Goal: Transaction & Acquisition: Book appointment/travel/reservation

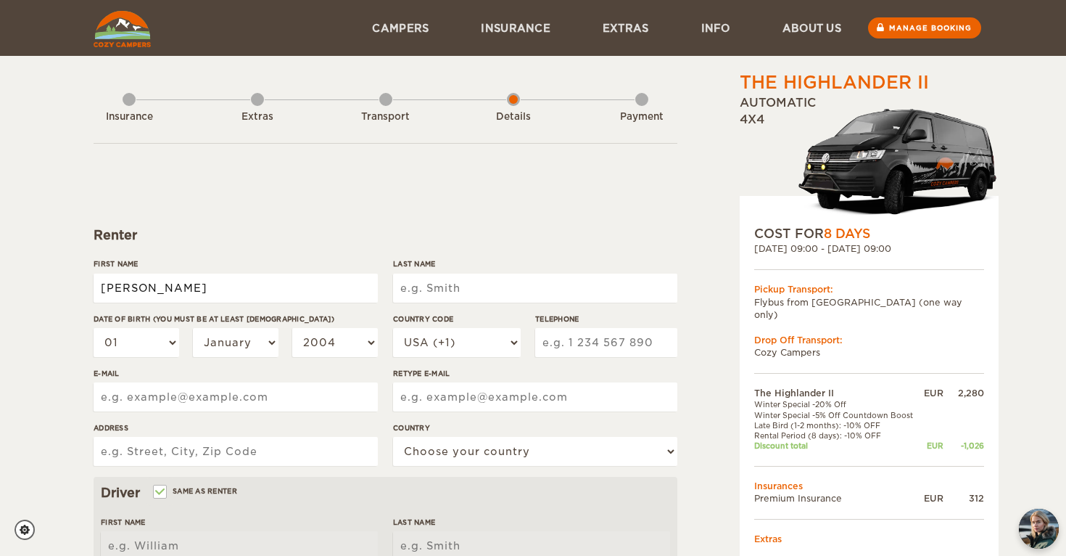
type input "[PERSON_NAME]"
select select "25"
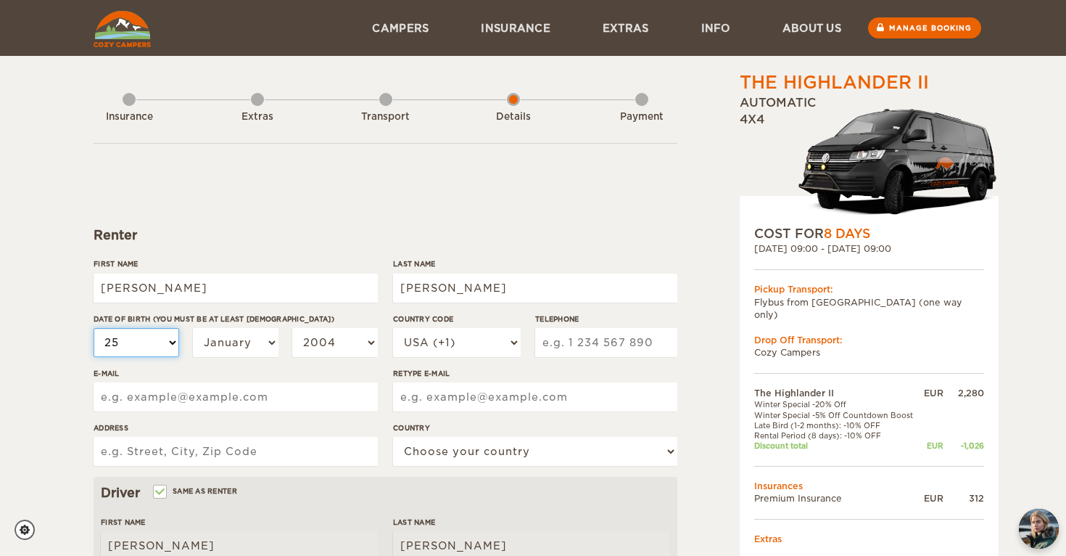
select select "25"
select select "1987"
select select "34"
type input "647761203"
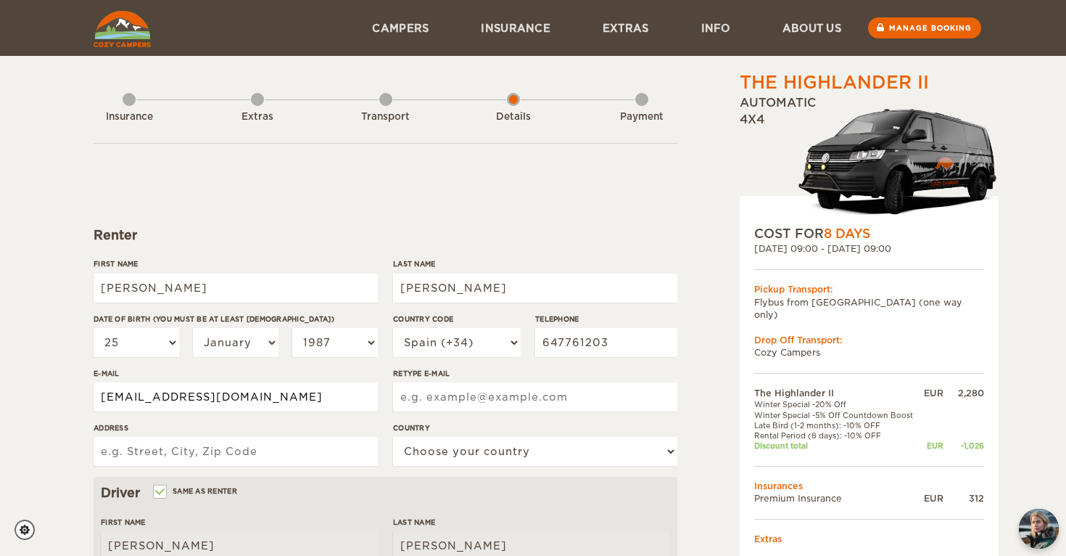
type input "[EMAIL_ADDRESS][DOMAIN_NAME]"
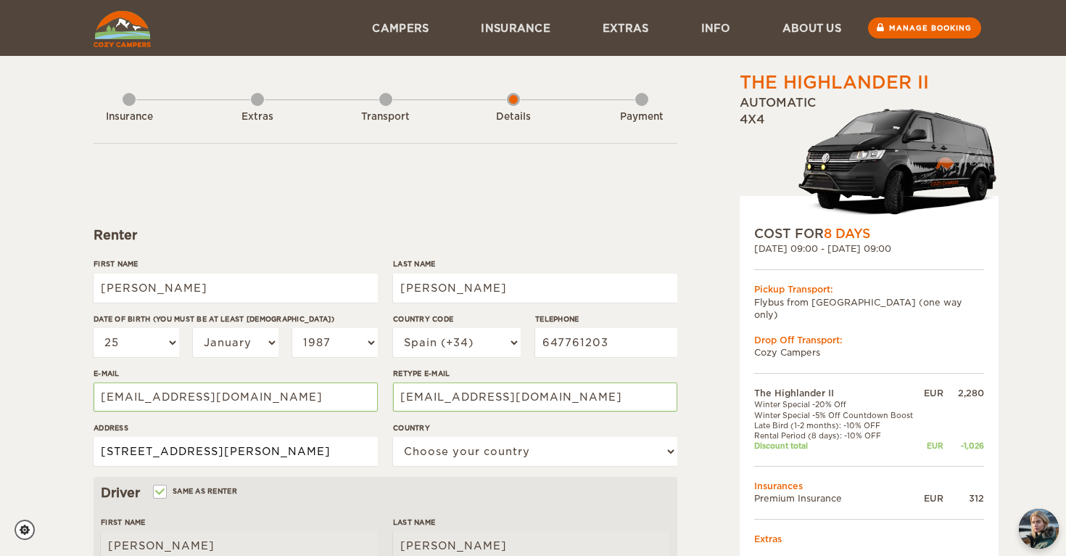
type input "[STREET_ADDRESS][PERSON_NAME]"
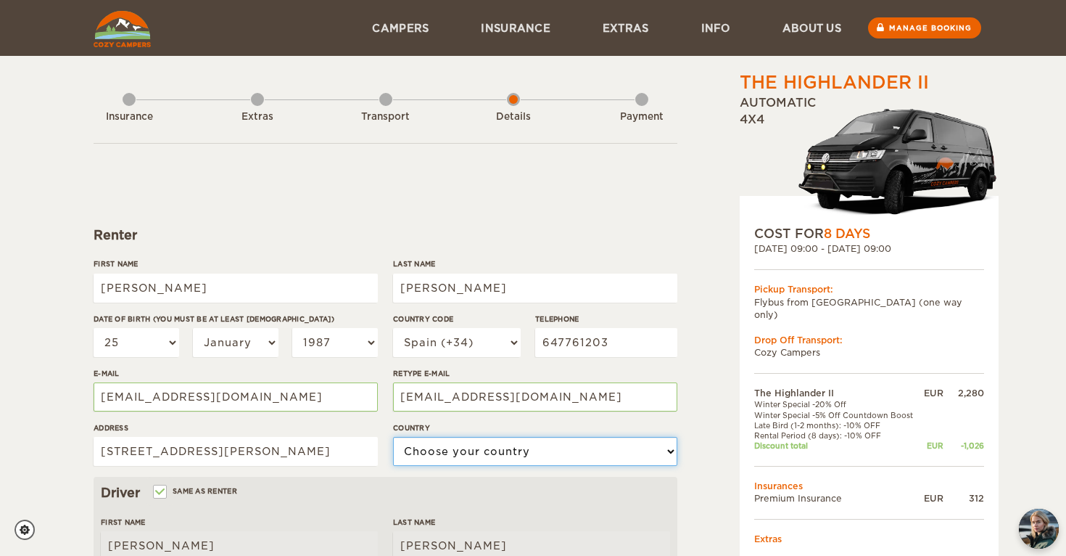
select select "196"
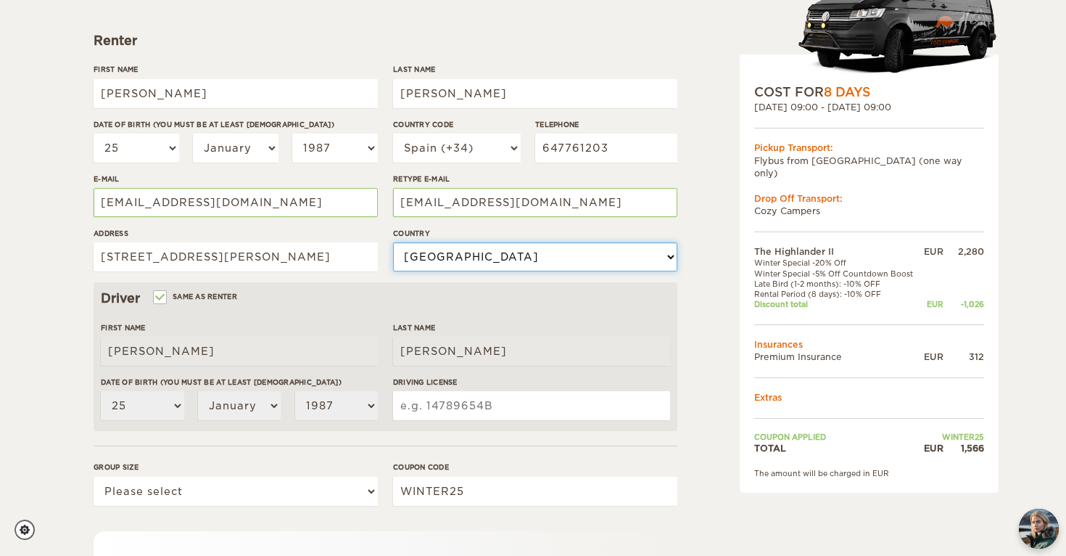
scroll to position [210, 0]
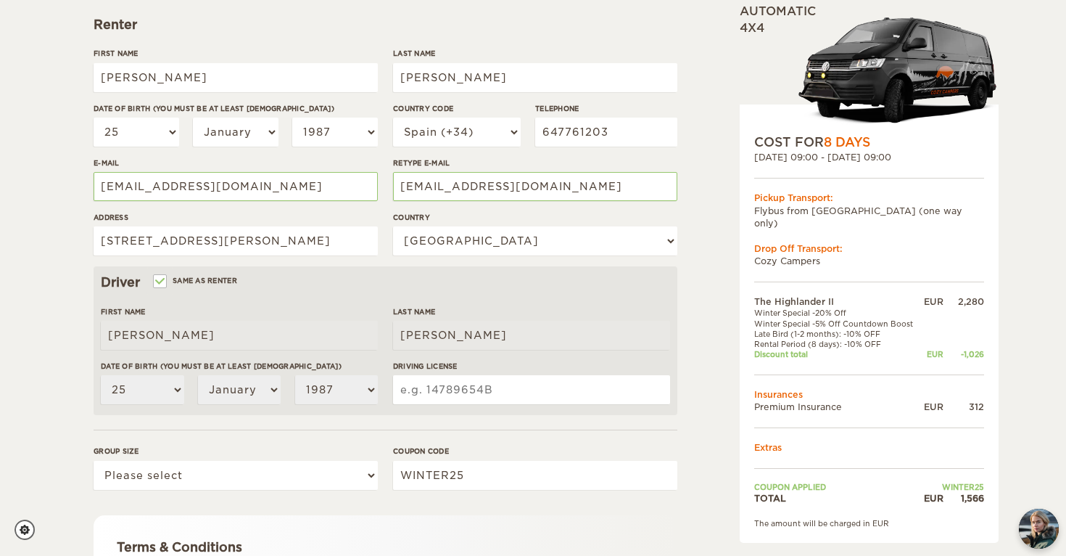
click at [468, 391] on input "Driving License" at bounding box center [531, 389] width 277 height 29
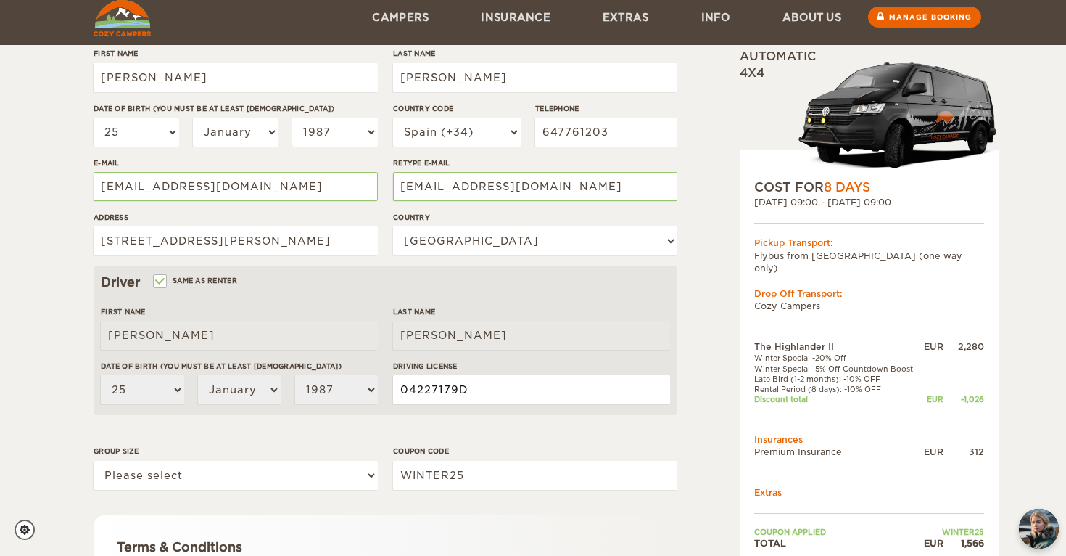
scroll to position [289, 0]
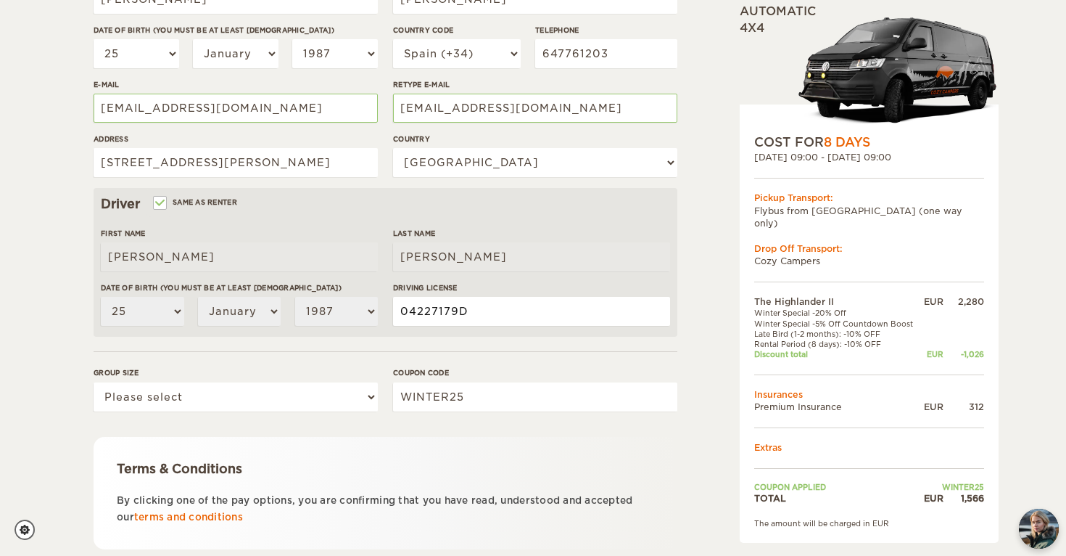
type input "04227179D"
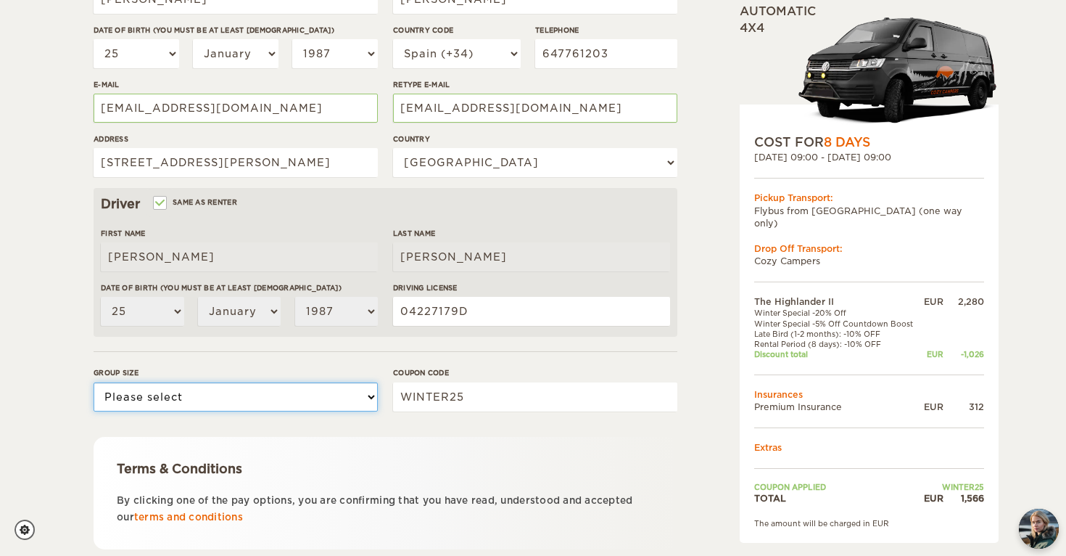
select select "2"
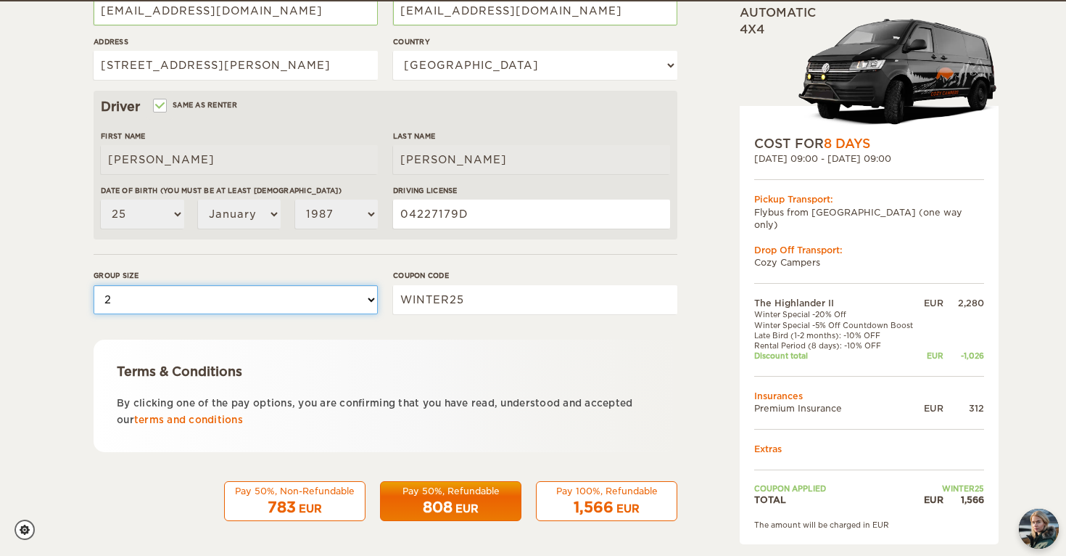
scroll to position [385, 0]
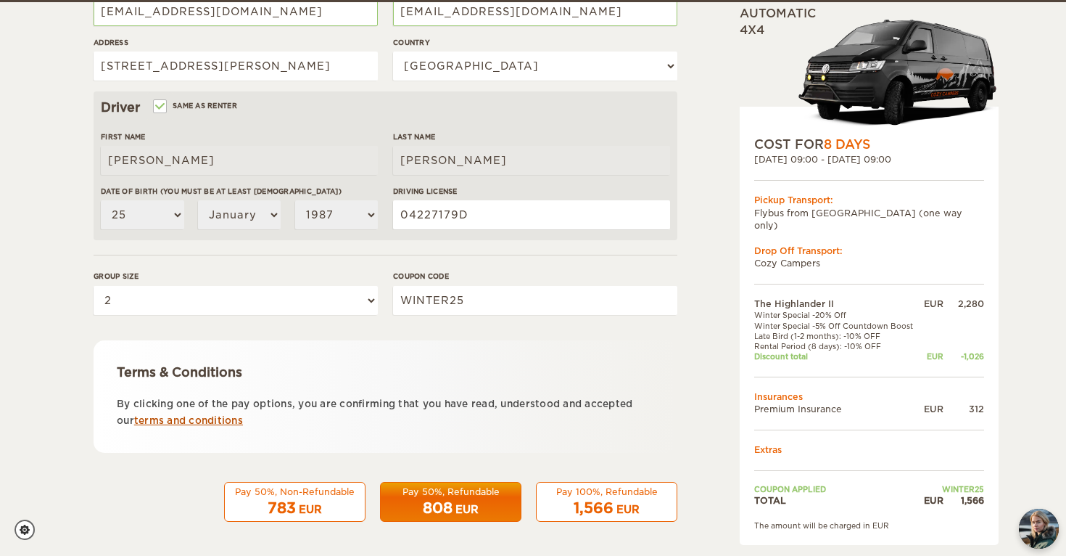
click at [219, 419] on link "terms and conditions" at bounding box center [188, 420] width 109 height 11
click at [606, 506] on span "1,566" at bounding box center [594, 507] width 40 height 17
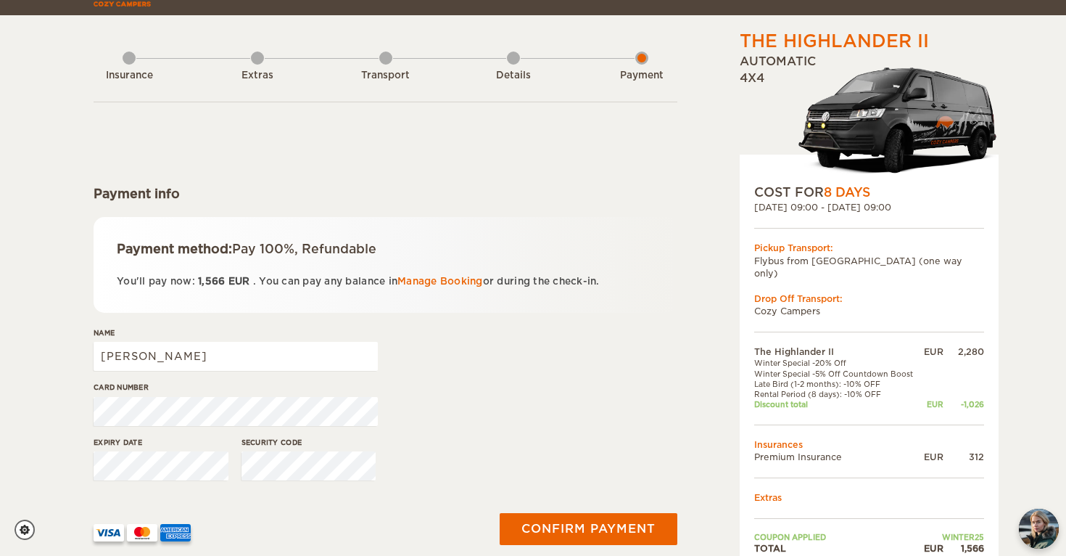
scroll to position [93, 0]
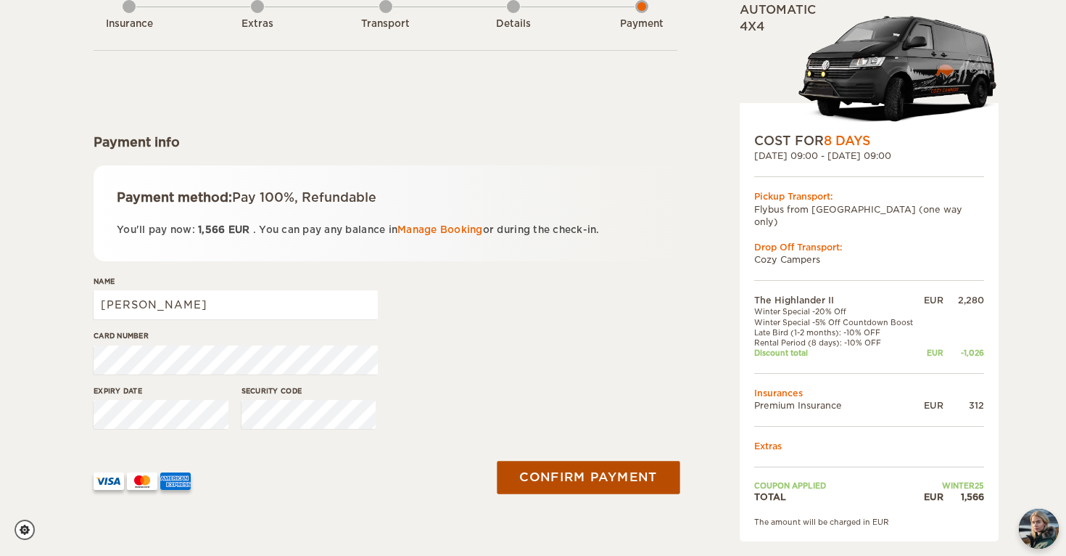
click at [555, 475] on button "Confirm payment" at bounding box center [588, 477] width 183 height 33
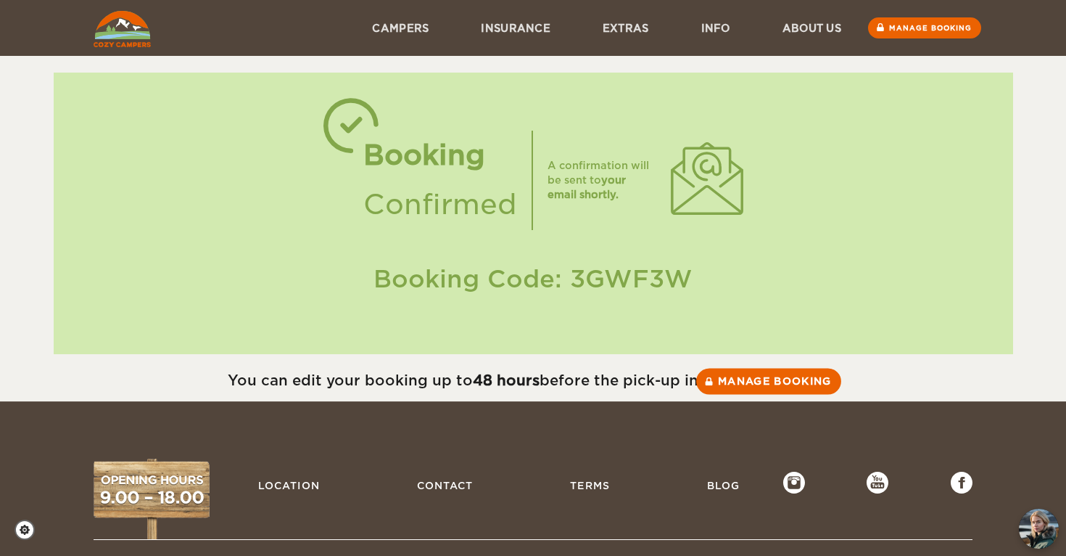
click at [754, 382] on link "Manage booking" at bounding box center [768, 381] width 145 height 26
